Goal: Task Accomplishment & Management: Manage account settings

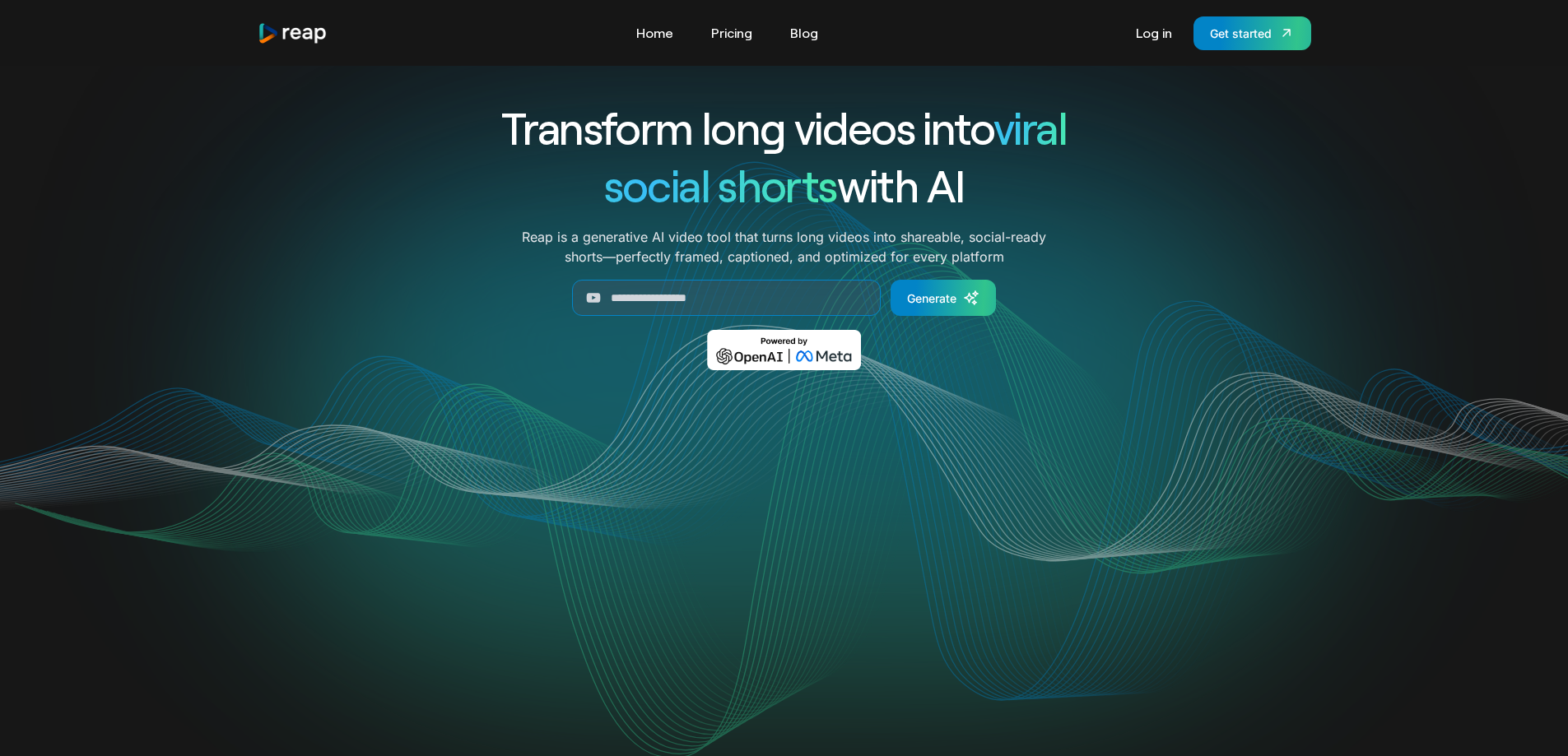
click at [279, 361] on div "Transform long videos into viral social shorts with AI Reap is a generative AI …" at bounding box center [784, 246] width 1054 height 295
click at [737, 36] on link "Pricing" at bounding box center [731, 32] width 58 height 26
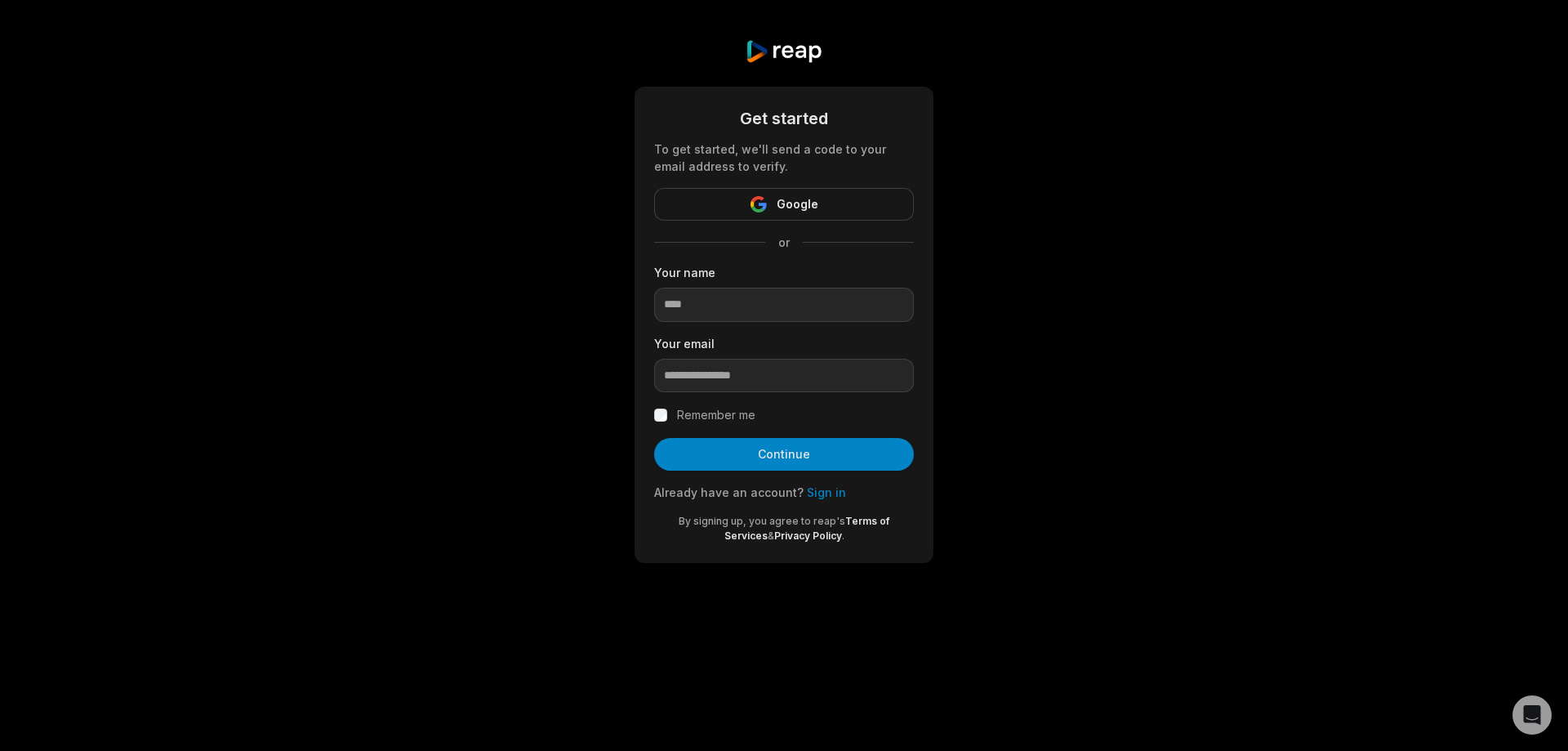
click at [817, 498] on link "Sign in" at bounding box center [827, 492] width 39 height 14
